Goal: Find specific page/section: Find specific page/section

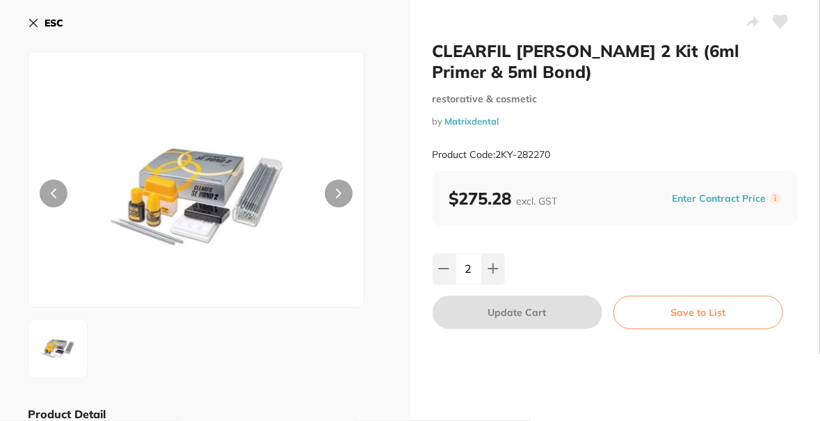
click at [34, 24] on icon at bounding box center [34, 23] width 8 height 8
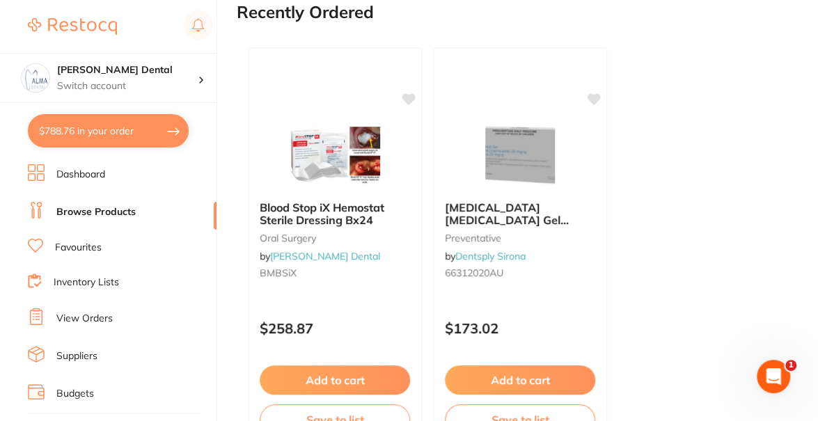
click at [94, 170] on link "Dashboard" at bounding box center [80, 175] width 49 height 14
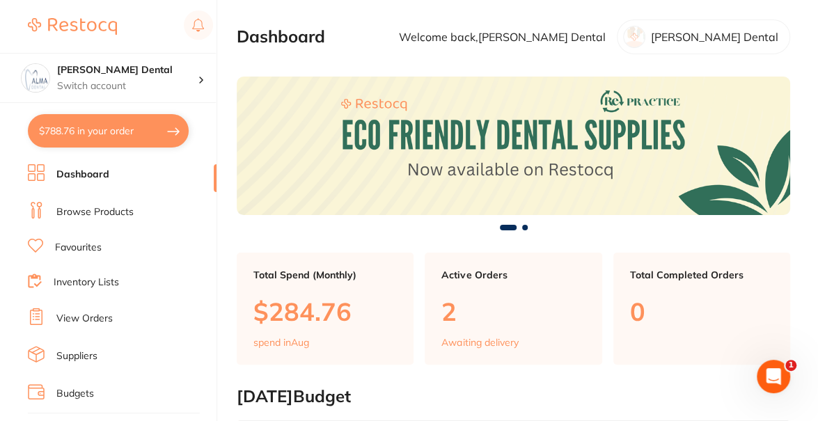
click at [114, 212] on link "Browse Products" at bounding box center [94, 212] width 77 height 14
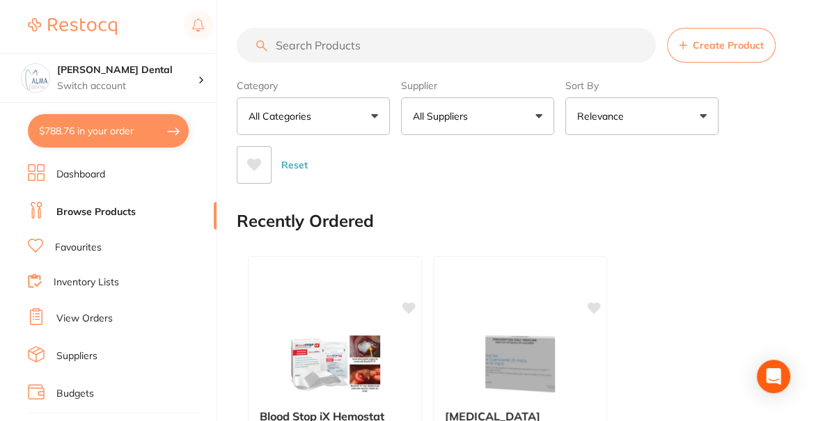
click at [373, 48] on input "search" at bounding box center [446, 45] width 419 height 35
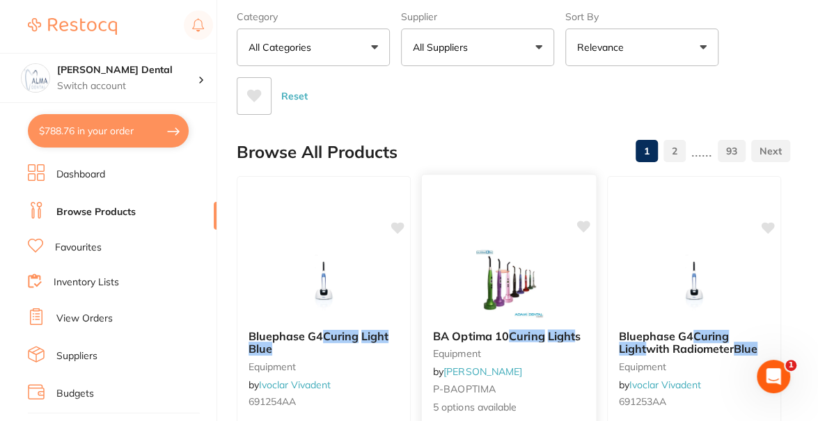
scroll to position [138, 0]
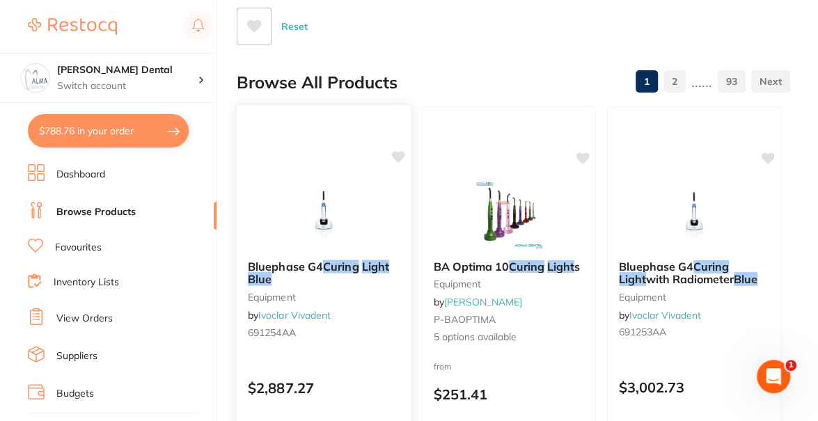
type input "blue curing light"
click at [306, 267] on span "Bluephase G4" at bounding box center [285, 266] width 75 height 14
